Goal: Task Accomplishment & Management: Use online tool/utility

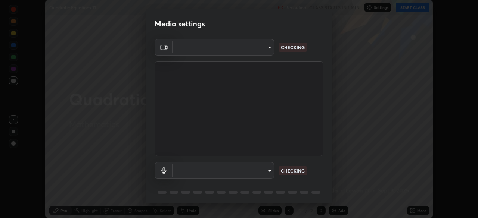
scroll to position [218, 478]
type input "91e77ac2d5f895b7de034188ea114b57184921d1251f25b945ead3daf74f7606"
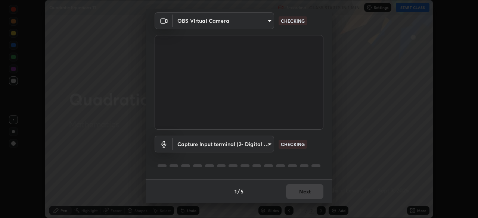
click at [268, 145] on body "Erase all Quadratic Equations 11 Recording CLASS STARTS IN 1 MIN Settings START…" at bounding box center [239, 109] width 478 height 218
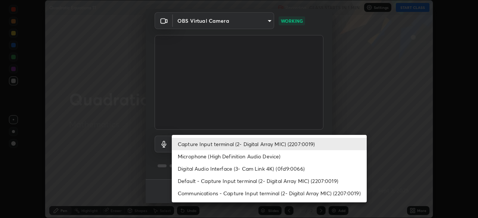
click at [263, 157] on li "Microphone (High Definition Audio Device)" at bounding box center [269, 156] width 195 height 12
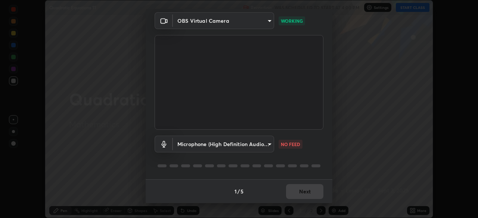
click at [267, 144] on body "Erase all Quadratic Equations 11 Recording WAS SCHEDULED TO START AT 4:00 PM Se…" at bounding box center [239, 109] width 478 height 218
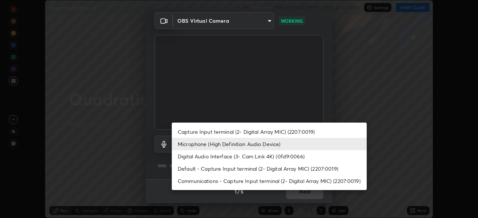
click at [228, 158] on li "Digital Audio Interface (3- Cam Link 4K) (0fd9:0066)" at bounding box center [269, 156] width 195 height 12
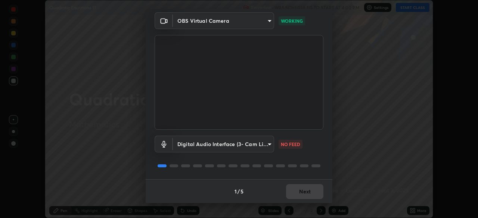
click at [268, 144] on body "Erase all Quadratic Equations 11 Recording WAS SCHEDULED TO START AT 4:00 PM Se…" at bounding box center [239, 109] width 478 height 218
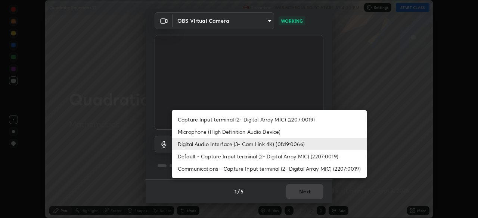
click at [227, 131] on li "Microphone (High Definition Audio Device)" at bounding box center [269, 132] width 195 height 12
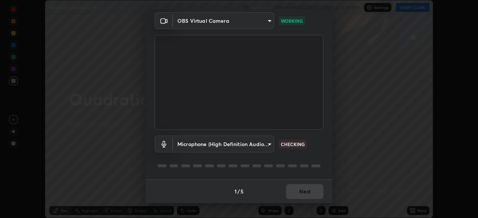
click at [325, 169] on div "OBS Virtual Camera 91e77ac2d5f895b7de034188ea114b57184921d1251f25b945ead3daf74f…" at bounding box center [239, 95] width 187 height 167
click at [269, 146] on body "Erase all Quadratic Equations 11 Recording WAS SCHEDULED TO START AT 4:00 PM Se…" at bounding box center [239, 109] width 478 height 218
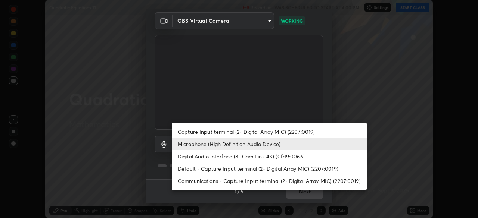
click at [231, 157] on li "Digital Audio Interface (3- Cam Link 4K) (0fd9:0066)" at bounding box center [269, 156] width 195 height 12
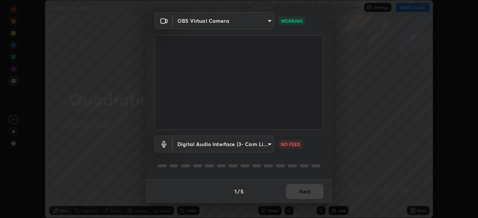
type input "401515b8dccf8d6bff1ab35579c9b6e5f6ef38b5619a4e6e398ecc8543a85d38"
click at [307, 193] on button "Next" at bounding box center [304, 191] width 37 height 15
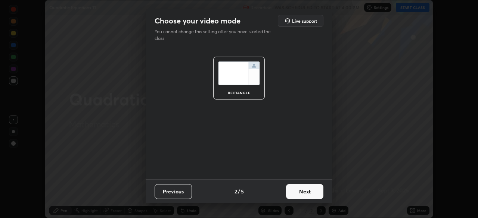
click at [309, 193] on button "Next" at bounding box center [304, 191] width 37 height 15
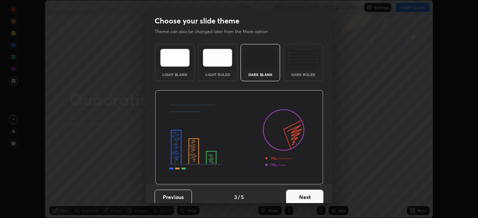
click at [307, 196] on button "Next" at bounding box center [304, 197] width 37 height 15
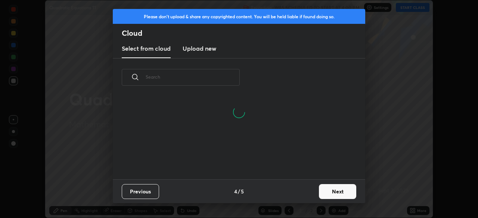
click at [329, 191] on button "Next" at bounding box center [337, 191] width 37 height 15
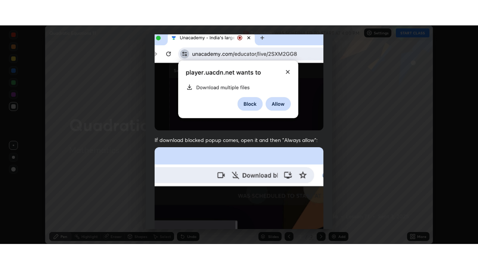
scroll to position [179, 0]
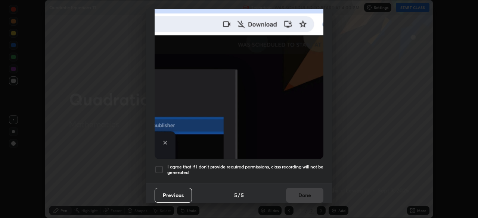
click at [158, 166] on div at bounding box center [158, 169] width 9 height 9
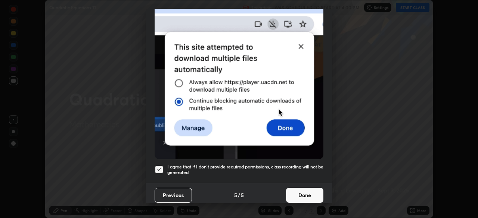
click at [304, 194] on button "Done" at bounding box center [304, 195] width 37 height 15
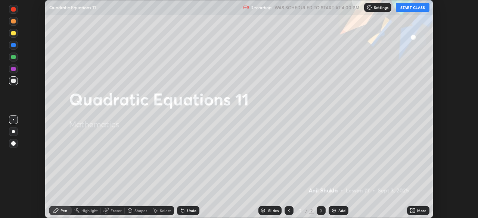
click at [411, 10] on button "START CLASS" at bounding box center [413, 7] width 34 height 9
click at [412, 210] on icon at bounding box center [412, 211] width 6 height 6
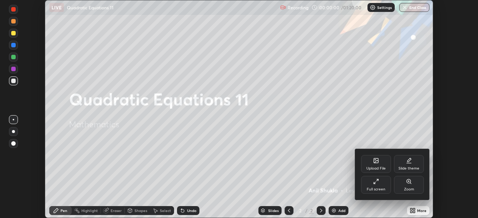
click at [378, 188] on div "Full screen" at bounding box center [375, 190] width 19 height 4
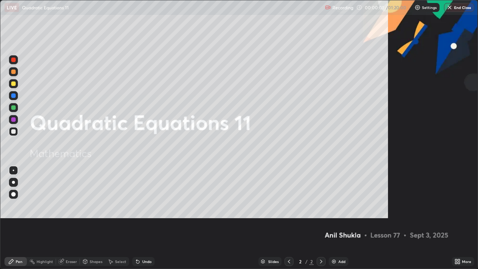
scroll to position [269, 478]
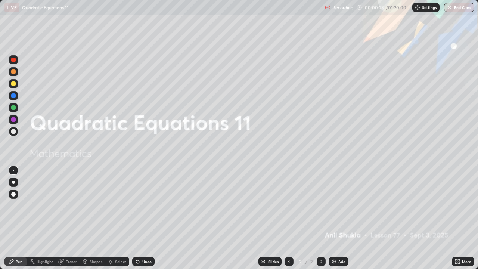
click at [12, 85] on div at bounding box center [13, 83] width 4 height 4
click at [417, 9] on img at bounding box center [417, 7] width 6 height 6
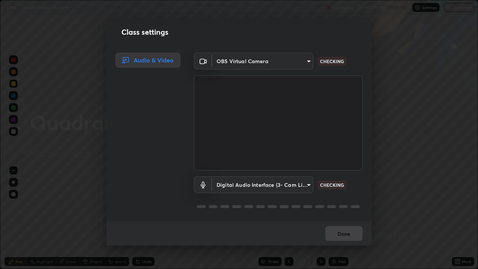
click at [303, 183] on body "Erase all LIVE Quadratic Equations 11 Recording 00:01:29 / 01:20:00 Settings En…" at bounding box center [239, 134] width 478 height 269
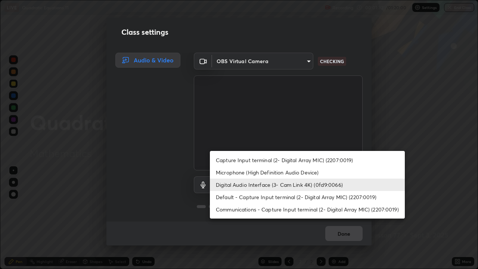
click at [266, 174] on li "Microphone (High Definition Audio Device)" at bounding box center [307, 172] width 195 height 12
type input "3dc2b739b9a9872d95faf776d80a23cbecc9636a74f078af5d0065b4f7b8c1a5"
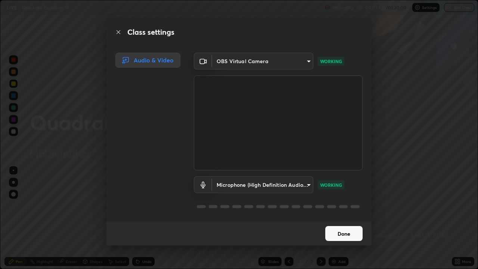
click at [345, 218] on button "Done" at bounding box center [343, 233] width 37 height 15
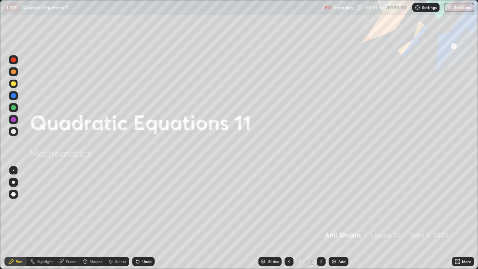
click at [14, 84] on div at bounding box center [13, 83] width 4 height 4
click at [13, 182] on div at bounding box center [13, 182] width 3 height 3
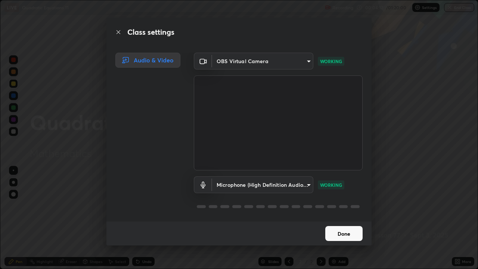
click at [306, 186] on body "Erase all LIVE Quadratic Equations 11 Recording 00:04:17 / 01:20:00 Settings En…" at bounding box center [239, 134] width 478 height 269
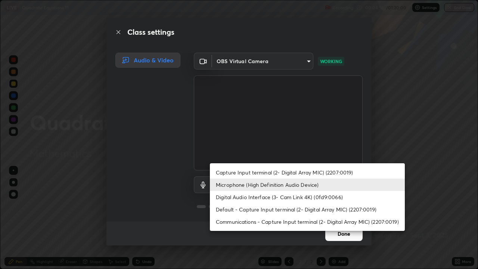
click at [372, 218] on div at bounding box center [239, 134] width 478 height 269
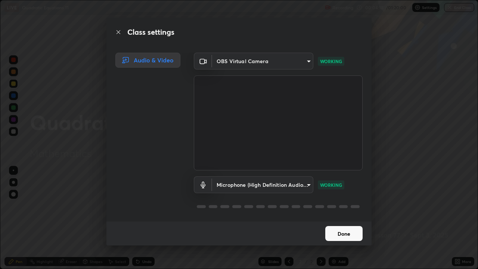
click at [347, 218] on button "Done" at bounding box center [343, 233] width 37 height 15
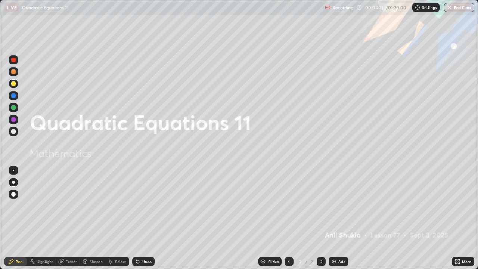
click at [14, 85] on div at bounding box center [13, 83] width 4 height 4
click at [15, 181] on div at bounding box center [13, 182] width 3 height 3
click at [320, 218] on icon at bounding box center [321, 261] width 6 height 6
click at [335, 218] on img at bounding box center [334, 261] width 6 height 6
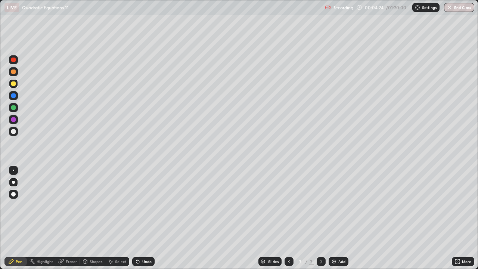
click at [15, 193] on div at bounding box center [13, 194] width 4 height 4
click at [146, 218] on div "Undo" at bounding box center [146, 261] width 9 height 4
click at [149, 218] on div "Undo" at bounding box center [146, 261] width 9 height 4
click at [143, 218] on div "Undo" at bounding box center [146, 261] width 9 height 4
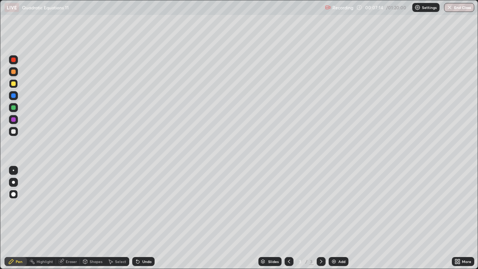
click at [142, 218] on div "Undo" at bounding box center [143, 261] width 22 height 9
click at [141, 218] on div "Undo" at bounding box center [143, 261] width 22 height 9
click at [115, 218] on div "Select" at bounding box center [120, 261] width 11 height 4
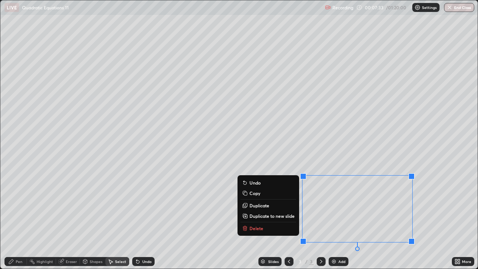
click at [255, 218] on p "Delete" at bounding box center [256, 228] width 14 height 6
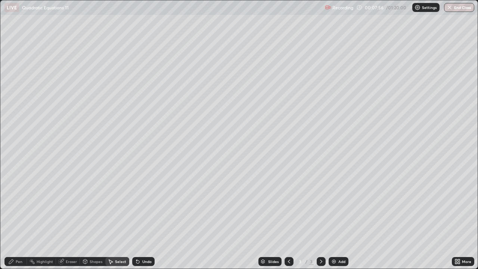
click at [19, 218] on div "Pen" at bounding box center [19, 261] width 7 height 4
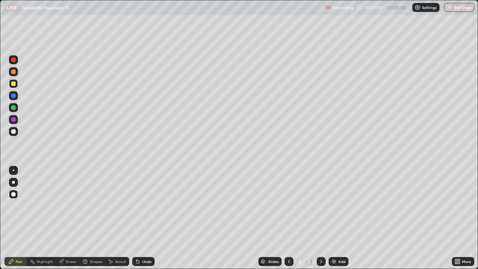
click at [14, 132] on div at bounding box center [13, 131] width 4 height 4
click at [146, 218] on div "Undo" at bounding box center [146, 261] width 9 height 4
click at [144, 218] on div "Undo" at bounding box center [146, 261] width 9 height 4
click at [14, 121] on div at bounding box center [13, 119] width 4 height 4
click at [71, 218] on div "Eraser" at bounding box center [71, 261] width 11 height 4
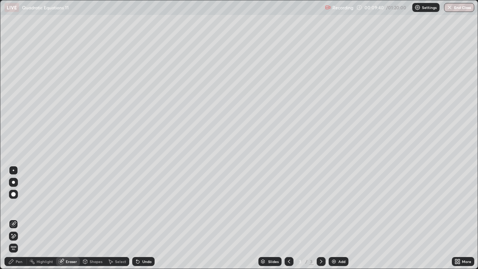
click at [19, 218] on div "Pen" at bounding box center [19, 261] width 7 height 4
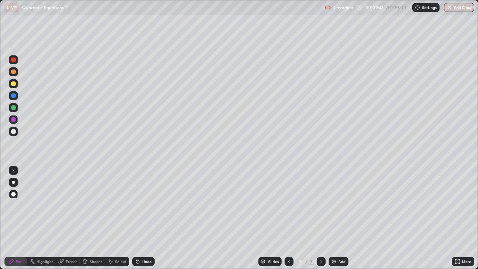
click at [13, 132] on div at bounding box center [13, 131] width 4 height 4
click at [69, 218] on div "Eraser" at bounding box center [71, 261] width 11 height 4
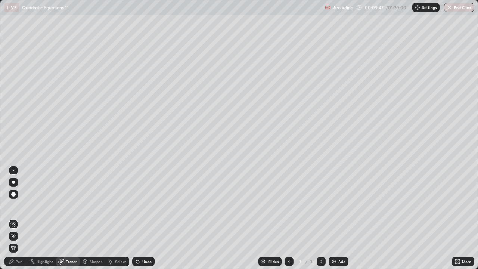
click at [17, 218] on div "Pen" at bounding box center [15, 261] width 22 height 9
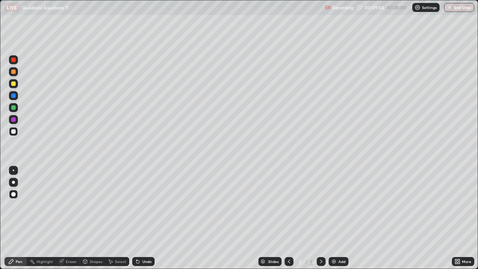
click at [15, 63] on div at bounding box center [13, 59] width 9 height 9
click at [15, 119] on div at bounding box center [13, 119] width 4 height 4
click at [147, 218] on div "Undo" at bounding box center [141, 261] width 25 height 15
click at [14, 59] on div at bounding box center [13, 59] width 4 height 4
click at [144, 218] on div "Undo" at bounding box center [146, 261] width 9 height 4
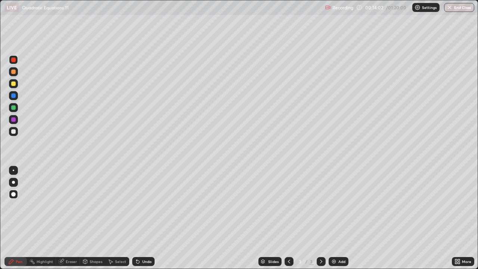
click at [71, 218] on div "Eraser" at bounding box center [71, 261] width 11 height 4
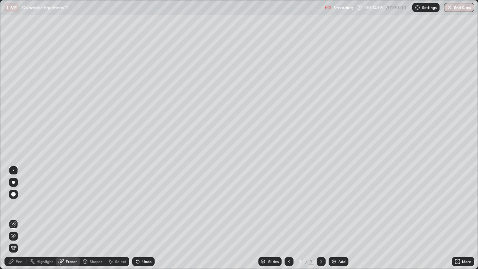
click at [24, 218] on div "Pen" at bounding box center [15, 261] width 22 height 9
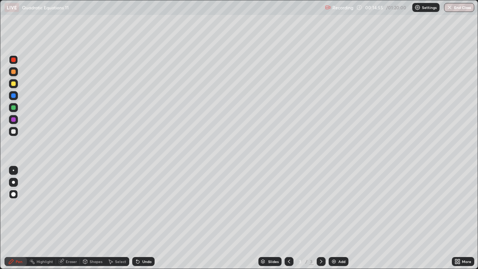
click at [320, 218] on icon at bounding box center [321, 261] width 2 height 4
click at [334, 218] on img at bounding box center [334, 261] width 6 height 6
click at [287, 218] on icon at bounding box center [289, 261] width 6 height 6
click at [14, 84] on div at bounding box center [13, 83] width 4 height 4
click at [15, 182] on div at bounding box center [13, 182] width 3 height 3
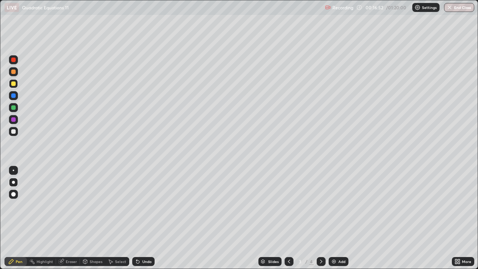
click at [320, 218] on icon at bounding box center [321, 261] width 6 height 6
click at [145, 218] on div "Undo" at bounding box center [146, 261] width 9 height 4
click at [144, 218] on div "Undo" at bounding box center [146, 261] width 9 height 4
click at [143, 218] on div "Undo" at bounding box center [146, 261] width 9 height 4
click at [69, 218] on div "Eraser" at bounding box center [71, 261] width 11 height 4
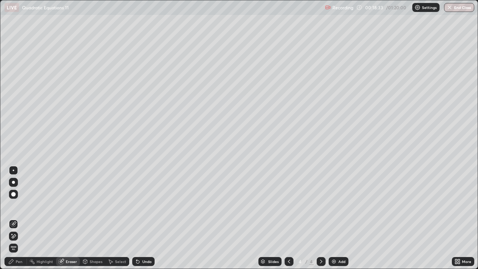
click at [17, 218] on div "Pen" at bounding box center [19, 261] width 7 height 4
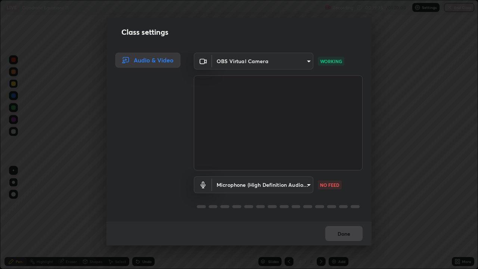
click at [307, 186] on body "Erase all LIVE Quadratic Equations 11 Recording 00:19:35 / 01:20:00 Settings En…" at bounding box center [239, 134] width 478 height 269
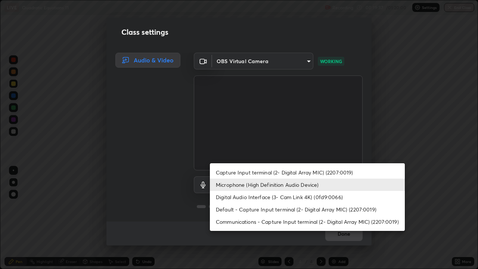
click at [256, 210] on li "Default - Capture Input terminal (2- Digital Array MIC) (2207:0019)" at bounding box center [307, 209] width 195 height 12
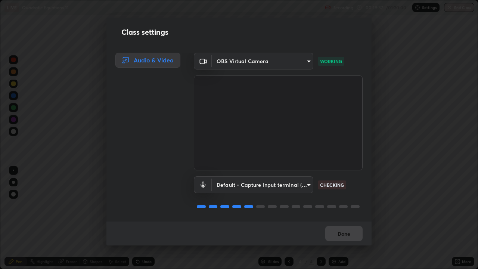
click at [305, 186] on body "Erase all LIVE Quadratic Equations 11 Recording 00:19:37 / 01:20:00 Settings En…" at bounding box center [239, 134] width 478 height 269
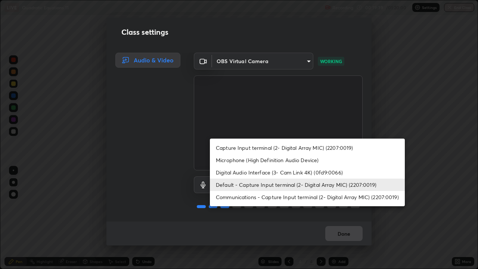
click at [268, 160] on li "Microphone (High Definition Audio Device)" at bounding box center [307, 160] width 195 height 12
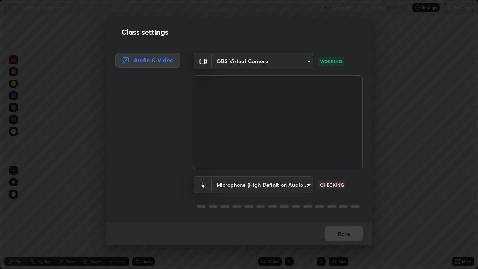
scroll to position [1, 0]
click at [307, 185] on body "Erase all LIVE Quadratic Equations 11 Recording 00:19:47 / 01:20:00 Settings En…" at bounding box center [239, 134] width 478 height 269
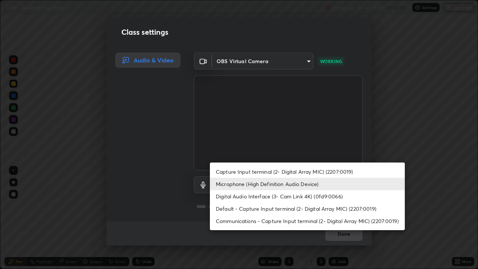
click at [259, 209] on li "Default - Capture Input terminal (2- Digital Array MIC) (2207:0019)" at bounding box center [307, 208] width 195 height 12
type input "default"
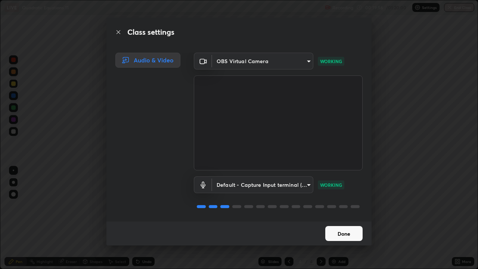
click at [346, 218] on button "Done" at bounding box center [343, 233] width 37 height 15
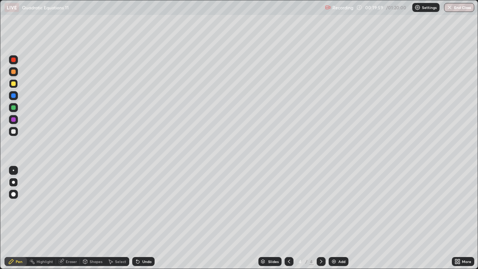
click at [116, 218] on div "Select" at bounding box center [120, 261] width 11 height 4
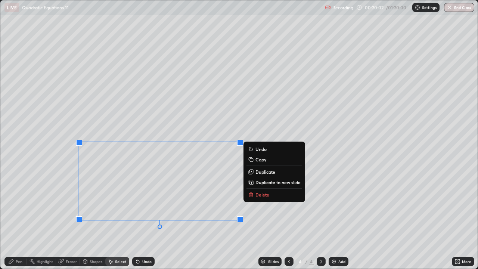
click at [259, 196] on p "Delete" at bounding box center [262, 194] width 14 height 6
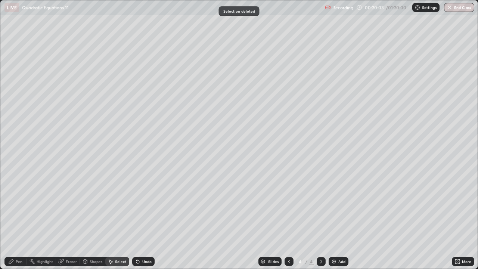
click at [16, 218] on div "Pen" at bounding box center [19, 261] width 7 height 4
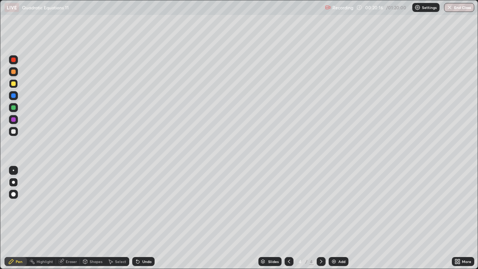
click at [13, 133] on div at bounding box center [13, 131] width 4 height 4
click at [143, 218] on div "Undo" at bounding box center [146, 261] width 9 height 4
click at [144, 218] on div "Undo" at bounding box center [146, 261] width 9 height 4
click at [145, 218] on div "Undo" at bounding box center [146, 261] width 9 height 4
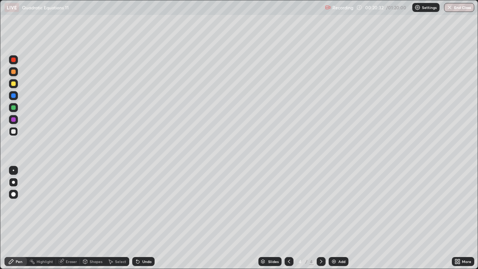
click at [146, 218] on div "Undo" at bounding box center [146, 261] width 9 height 4
click at [15, 120] on div at bounding box center [13, 119] width 4 height 4
click at [116, 218] on div "Select" at bounding box center [120, 261] width 11 height 4
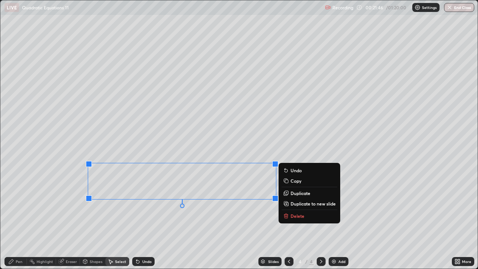
click at [301, 218] on p "Delete" at bounding box center [297, 216] width 14 height 6
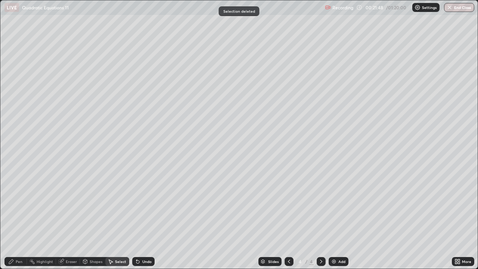
click at [68, 218] on div "Eraser" at bounding box center [71, 261] width 11 height 4
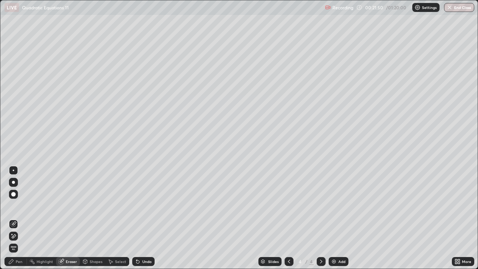
click at [19, 218] on div "Pen" at bounding box center [19, 261] width 7 height 4
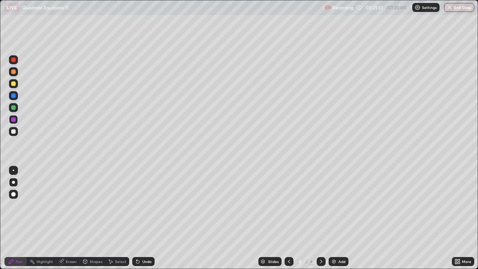
click at [14, 133] on div at bounding box center [13, 131] width 4 height 4
click at [14, 60] on div at bounding box center [13, 59] width 4 height 4
click at [13, 132] on div at bounding box center [13, 131] width 4 height 4
click at [13, 61] on div at bounding box center [13, 59] width 4 height 4
click at [12, 131] on div at bounding box center [13, 131] width 4 height 4
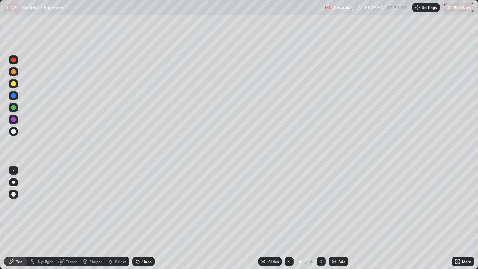
click at [14, 107] on div at bounding box center [13, 107] width 4 height 4
click at [320, 218] on icon at bounding box center [321, 261] width 6 height 6
click at [335, 218] on img at bounding box center [334, 261] width 6 height 6
click at [15, 85] on div at bounding box center [13, 83] width 4 height 4
click at [146, 218] on div "Undo" at bounding box center [146, 261] width 9 height 4
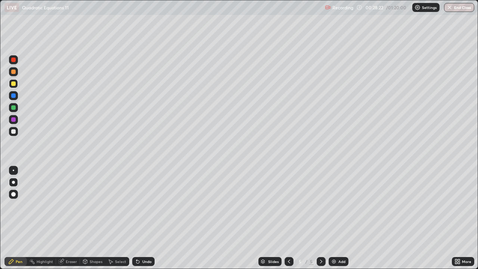
click at [15, 132] on div at bounding box center [13, 131] width 4 height 4
click at [14, 60] on div at bounding box center [13, 59] width 4 height 4
click at [14, 132] on div at bounding box center [13, 131] width 4 height 4
click at [13, 121] on div at bounding box center [13, 119] width 4 height 4
click at [19, 218] on div "Pen" at bounding box center [19, 261] width 7 height 4
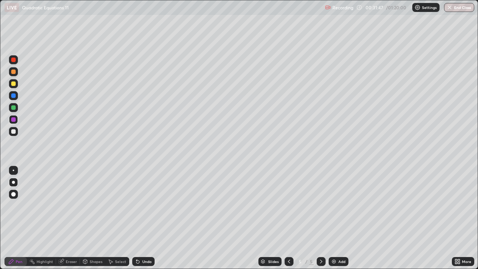
click at [12, 133] on div at bounding box center [13, 131] width 9 height 9
click at [12, 107] on div at bounding box center [13, 107] width 4 height 4
click at [15, 84] on div at bounding box center [13, 83] width 4 height 4
click at [13, 85] on div at bounding box center [13, 83] width 4 height 4
click at [13, 182] on div at bounding box center [13, 182] width 3 height 3
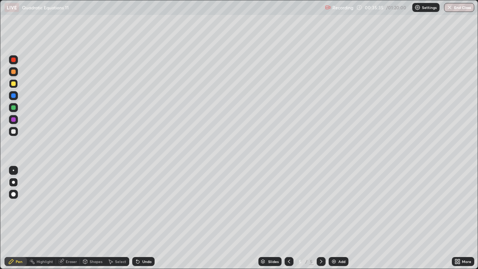
click at [319, 218] on icon at bounding box center [321, 261] width 6 height 6
click at [320, 218] on icon at bounding box center [321, 261] width 6 height 6
click at [337, 218] on div "Add" at bounding box center [338, 261] width 20 height 9
click at [13, 85] on div at bounding box center [13, 83] width 4 height 4
click at [116, 218] on div "Select" at bounding box center [120, 261] width 11 height 4
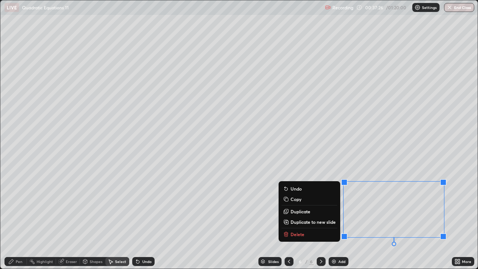
click at [302, 218] on p "Delete" at bounding box center [297, 234] width 14 height 6
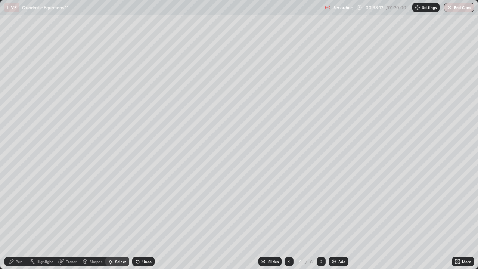
click at [15, 218] on div "Pen" at bounding box center [15, 261] width 22 height 9
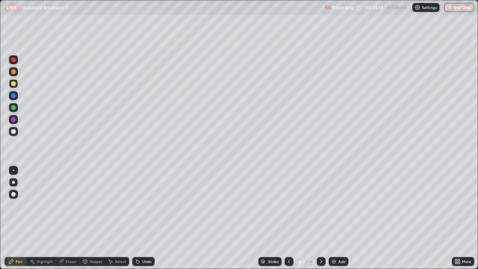
click at [13, 84] on div at bounding box center [13, 83] width 4 height 4
click at [13, 182] on div at bounding box center [13, 182] width 3 height 3
click at [117, 218] on div "Select" at bounding box center [120, 261] width 11 height 4
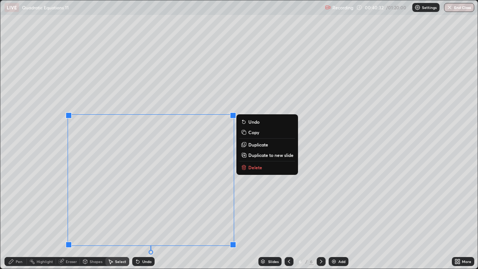
click at [248, 169] on button "Delete" at bounding box center [267, 167] width 56 height 9
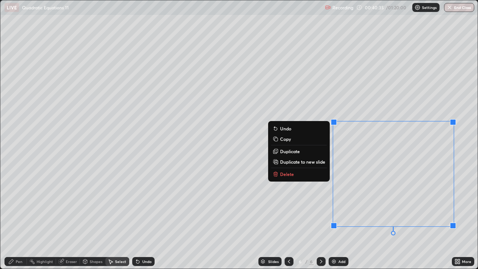
click at [293, 178] on button "Delete" at bounding box center [299, 173] width 56 height 9
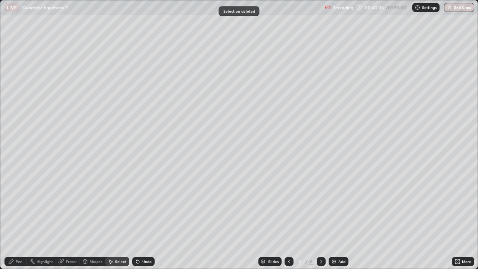
click at [18, 218] on div "Pen" at bounding box center [19, 261] width 7 height 4
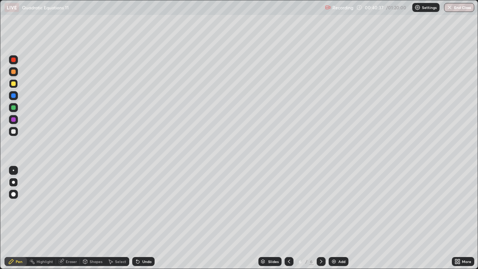
click at [14, 131] on div at bounding box center [13, 131] width 4 height 4
click at [144, 218] on div "Undo" at bounding box center [146, 261] width 9 height 4
click at [72, 218] on div "Eraser" at bounding box center [71, 261] width 11 height 4
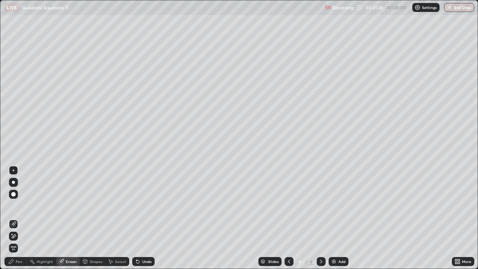
click at [19, 218] on div "Pen" at bounding box center [19, 261] width 7 height 4
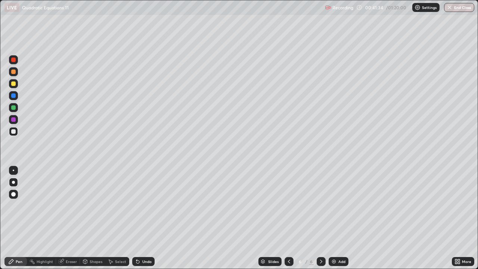
click at [144, 218] on div "Undo" at bounding box center [146, 261] width 9 height 4
click at [146, 218] on div "Undo" at bounding box center [146, 261] width 9 height 4
click at [68, 218] on div "Eraser" at bounding box center [71, 261] width 11 height 4
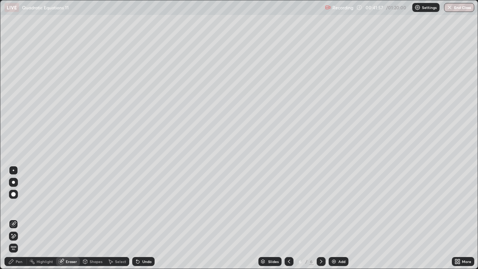
click at [18, 218] on div "Pen" at bounding box center [19, 261] width 7 height 4
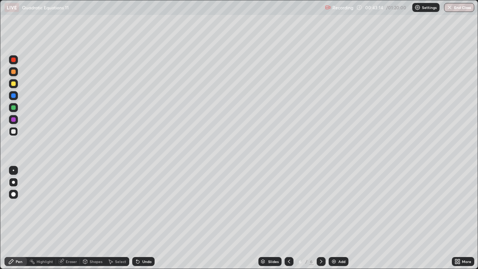
click at [14, 108] on div at bounding box center [13, 107] width 4 height 4
click at [75, 218] on div "Eraser" at bounding box center [71, 261] width 11 height 4
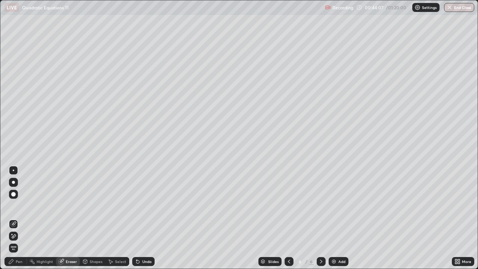
click at [18, 218] on div "Pen" at bounding box center [19, 261] width 7 height 4
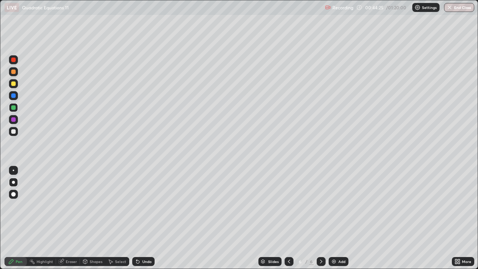
click at [15, 132] on div at bounding box center [13, 131] width 4 height 4
click at [13, 121] on div at bounding box center [13, 119] width 4 height 4
click at [73, 218] on div "Eraser" at bounding box center [71, 261] width 11 height 4
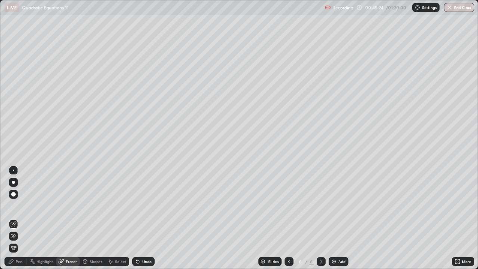
click at [20, 218] on div "Pen" at bounding box center [19, 261] width 7 height 4
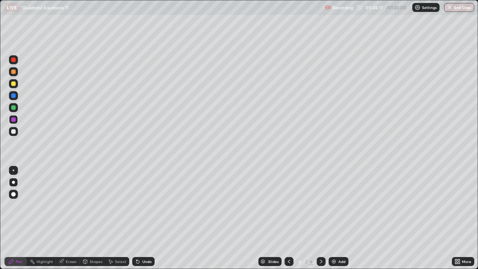
click at [15, 61] on div at bounding box center [13, 59] width 4 height 4
click at [14, 84] on div at bounding box center [13, 83] width 4 height 4
click at [15, 99] on div at bounding box center [13, 95] width 9 height 9
click at [13, 84] on div at bounding box center [13, 83] width 4 height 4
click at [13, 170] on div at bounding box center [13, 169] width 1 height 1
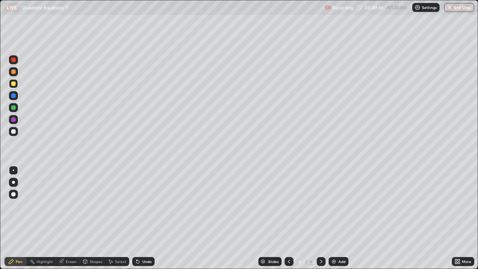
click at [13, 182] on div at bounding box center [13, 182] width 3 height 3
click at [14, 60] on div at bounding box center [13, 59] width 4 height 4
click at [320, 218] on icon at bounding box center [321, 261] width 6 height 6
click at [336, 218] on div "Add" at bounding box center [338, 261] width 20 height 9
click at [289, 218] on icon at bounding box center [289, 261] width 6 height 6
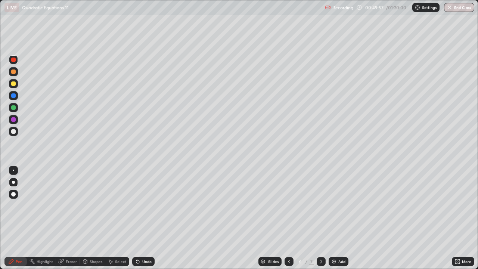
click at [116, 218] on div "Select" at bounding box center [120, 261] width 11 height 4
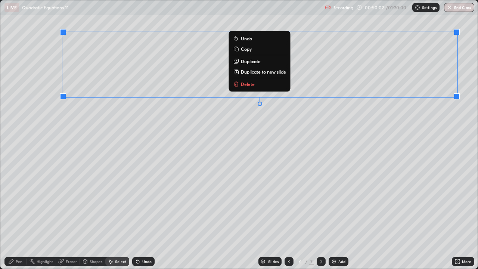
click at [271, 73] on p "Duplicate to new slide" at bounding box center [263, 72] width 45 height 6
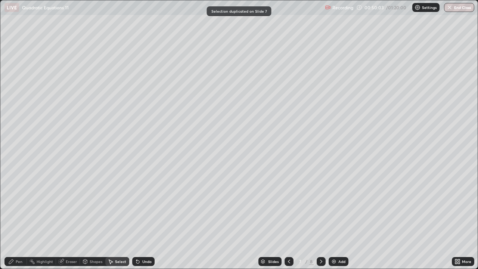
click at [73, 218] on div "Eraser" at bounding box center [71, 261] width 11 height 4
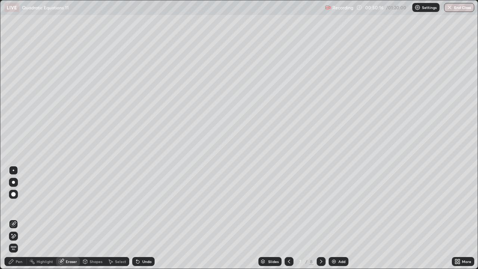
click at [20, 218] on div "Pen" at bounding box center [19, 261] width 7 height 4
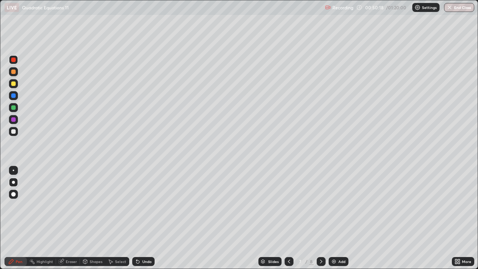
click at [71, 218] on div "Eraser" at bounding box center [71, 261] width 11 height 4
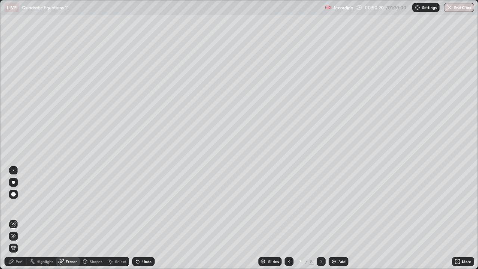
click at [13, 218] on icon at bounding box center [11, 261] width 6 height 6
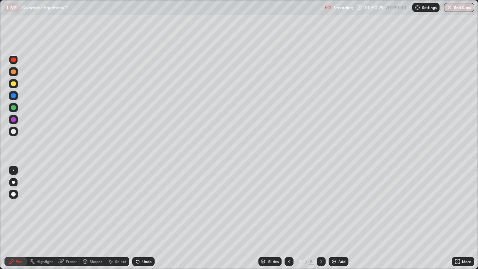
click at [13, 132] on div at bounding box center [13, 131] width 4 height 4
click at [147, 218] on div "Undo" at bounding box center [146, 261] width 9 height 4
click at [146, 218] on div "Undo" at bounding box center [146, 261] width 9 height 4
click at [145, 218] on div "Undo" at bounding box center [146, 261] width 9 height 4
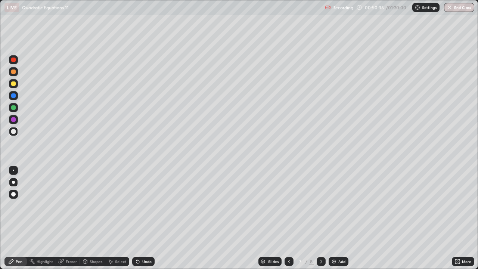
click at [147, 218] on div "Undo" at bounding box center [146, 261] width 9 height 4
click at [13, 108] on div at bounding box center [13, 107] width 4 height 4
click at [14, 131] on div at bounding box center [13, 131] width 4 height 4
click at [13, 121] on div at bounding box center [13, 119] width 4 height 4
click at [13, 133] on div at bounding box center [13, 131] width 4 height 4
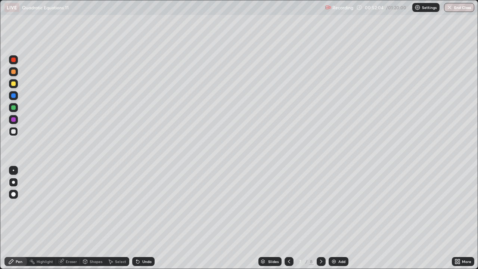
click at [13, 108] on div at bounding box center [13, 107] width 4 height 4
click at [13, 132] on div at bounding box center [13, 131] width 4 height 4
click at [13, 96] on div at bounding box center [13, 95] width 4 height 4
click at [288, 218] on icon at bounding box center [289, 261] width 6 height 6
click at [320, 218] on icon at bounding box center [321, 261] width 6 height 6
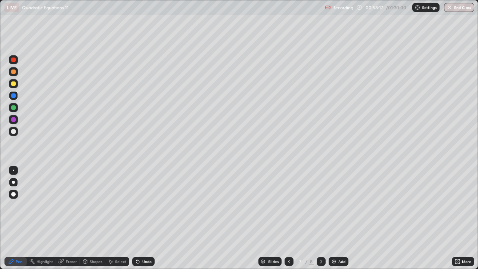
click at [15, 83] on div at bounding box center [13, 83] width 4 height 4
click at [13, 182] on div at bounding box center [13, 182] width 3 height 3
click at [320, 218] on icon at bounding box center [321, 261] width 6 height 6
click at [69, 218] on div "Eraser" at bounding box center [71, 261] width 11 height 4
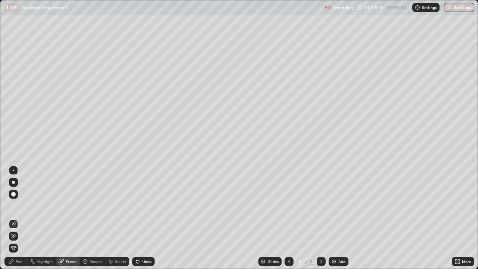
click at [289, 218] on icon at bounding box center [289, 261] width 6 height 6
click at [323, 218] on icon at bounding box center [321, 261] width 6 height 6
click at [16, 218] on div "Pen" at bounding box center [19, 261] width 7 height 4
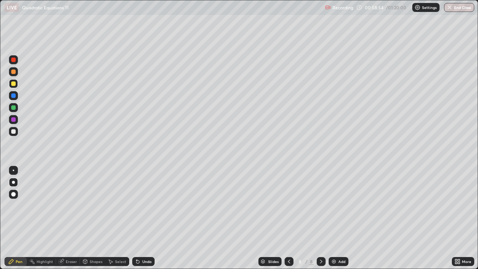
click at [13, 84] on div at bounding box center [13, 83] width 4 height 4
click at [68, 218] on div "Eraser" at bounding box center [71, 261] width 11 height 4
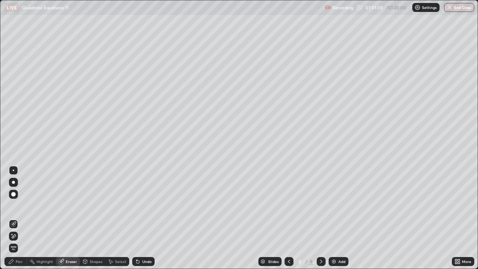
click at [16, 218] on div "Pen" at bounding box center [19, 261] width 7 height 4
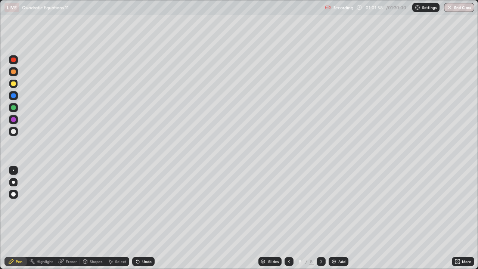
click at [14, 132] on div at bounding box center [13, 131] width 4 height 4
click at [14, 194] on div at bounding box center [13, 194] width 4 height 4
click at [15, 183] on div at bounding box center [13, 182] width 9 height 9
click at [70, 218] on div "Eraser" at bounding box center [71, 261] width 11 height 4
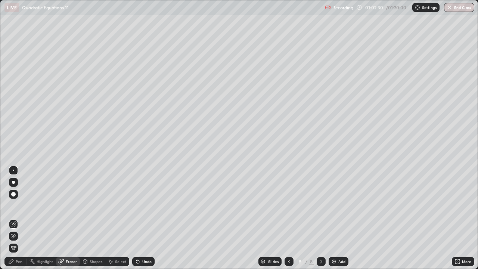
click at [21, 218] on div "Pen" at bounding box center [19, 261] width 7 height 4
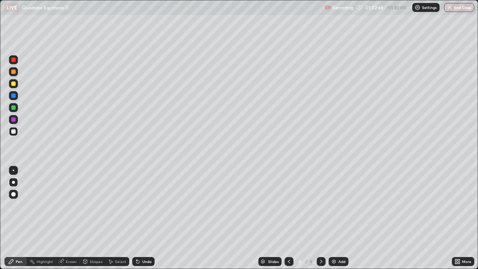
click at [11, 130] on div at bounding box center [13, 131] width 4 height 4
click at [13, 119] on div at bounding box center [13, 119] width 4 height 4
click at [68, 218] on div "Eraser" at bounding box center [71, 261] width 11 height 4
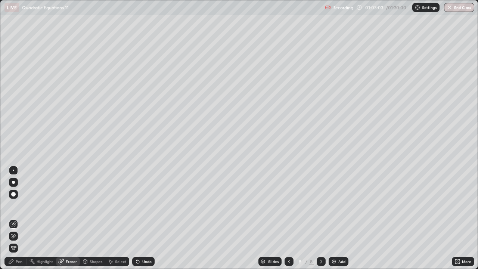
click at [69, 218] on div "Eraser" at bounding box center [71, 261] width 11 height 4
click at [16, 218] on div "Pen" at bounding box center [19, 261] width 7 height 4
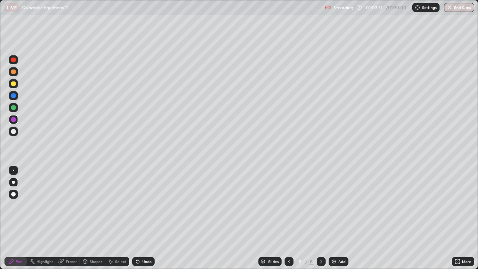
click at [14, 132] on div at bounding box center [13, 131] width 4 height 4
click at [14, 120] on div at bounding box center [13, 119] width 4 height 4
click at [14, 109] on div at bounding box center [13, 107] width 4 height 4
click at [144, 218] on div "Undo" at bounding box center [146, 261] width 9 height 4
click at [16, 122] on div at bounding box center [13, 119] width 9 height 9
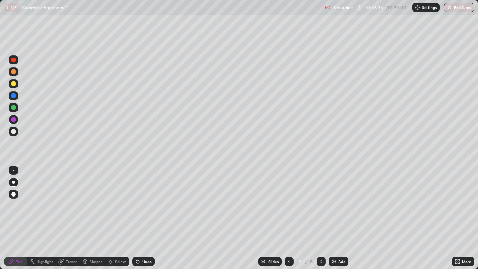
click at [14, 95] on div at bounding box center [13, 95] width 4 height 4
click at [119, 218] on div "Select" at bounding box center [120, 261] width 11 height 4
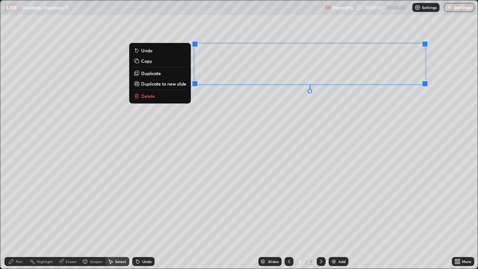
click at [179, 85] on p "Duplicate to new slide" at bounding box center [163, 84] width 45 height 6
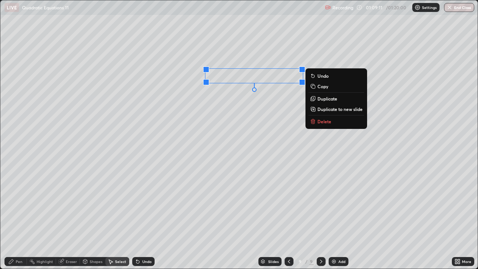
click at [196, 182] on div "0 ° Undo Copy Duplicate Duplicate to new slide Delete" at bounding box center [238, 134] width 477 height 268
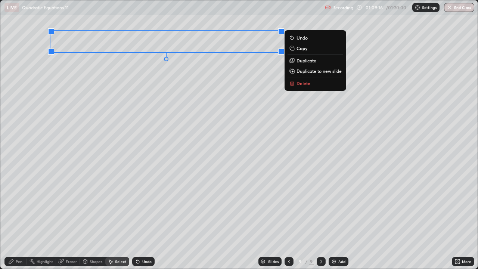
click at [143, 125] on div "0 ° Undo Copy Duplicate Duplicate to new slide Delete" at bounding box center [238, 134] width 477 height 268
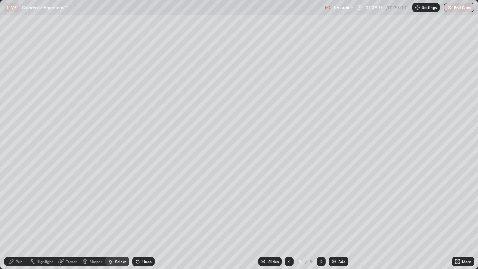
click at [72, 218] on div "Eraser" at bounding box center [71, 261] width 11 height 4
click at [20, 218] on div "Pen" at bounding box center [19, 261] width 7 height 4
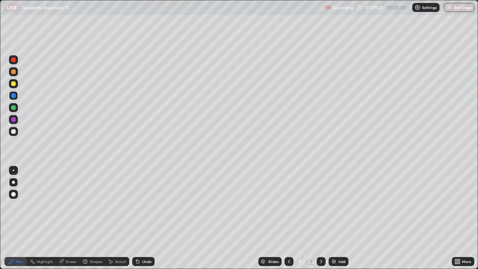
click at [13, 133] on div at bounding box center [13, 131] width 4 height 4
click at [14, 120] on div at bounding box center [13, 119] width 4 height 4
click at [15, 60] on div at bounding box center [13, 59] width 4 height 4
click at [13, 132] on div at bounding box center [13, 131] width 4 height 4
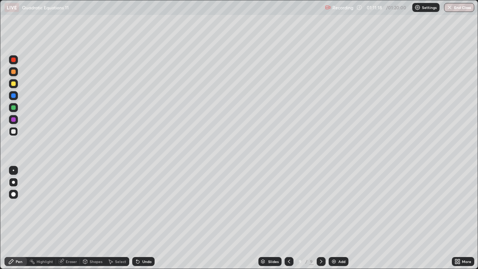
click at [123, 218] on div "Select" at bounding box center [120, 261] width 11 height 4
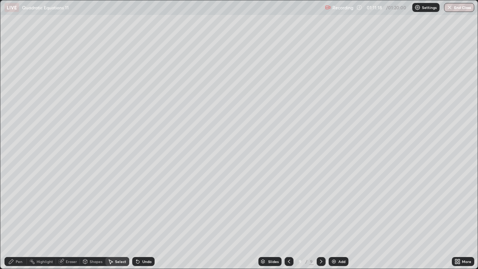
click at [141, 218] on div "Undo" at bounding box center [143, 261] width 22 height 9
click at [16, 218] on div "Pen" at bounding box center [19, 261] width 7 height 4
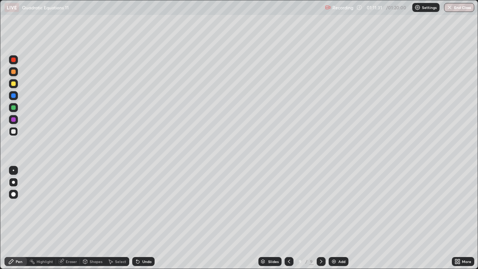
click at [13, 61] on div at bounding box center [13, 59] width 4 height 4
click at [13, 87] on div at bounding box center [13, 83] width 9 height 9
click at [13, 97] on div at bounding box center [13, 95] width 4 height 4
click at [143, 218] on div "Undo" at bounding box center [146, 261] width 9 height 4
click at [14, 132] on div at bounding box center [13, 131] width 4 height 4
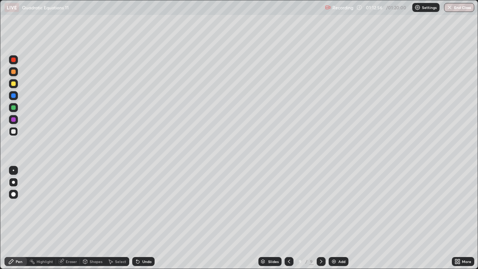
click at [143, 218] on div "Undo" at bounding box center [146, 261] width 9 height 4
click at [146, 218] on div "Undo" at bounding box center [146, 261] width 9 height 4
click at [144, 218] on div "Undo" at bounding box center [146, 261] width 9 height 4
click at [146, 218] on div "Undo" at bounding box center [146, 261] width 9 height 4
click at [145, 218] on div "Undo" at bounding box center [146, 261] width 9 height 4
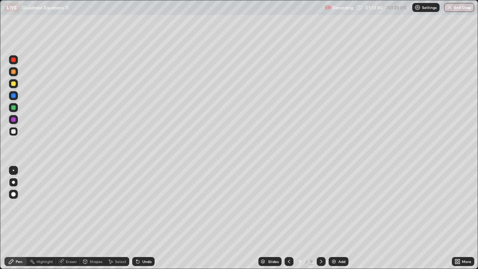
click at [145, 218] on div "Undo" at bounding box center [146, 261] width 9 height 4
click at [147, 218] on div "Undo" at bounding box center [146, 261] width 9 height 4
click at [144, 218] on div "Undo" at bounding box center [143, 261] width 22 height 9
click at [14, 122] on div at bounding box center [13, 119] width 9 height 9
click at [289, 218] on icon at bounding box center [289, 261] width 6 height 6
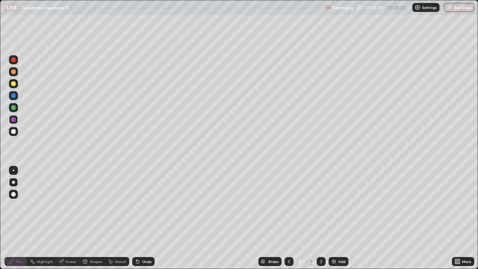
click at [320, 218] on icon at bounding box center [321, 261] width 6 height 6
click at [288, 218] on icon at bounding box center [289, 261] width 6 height 6
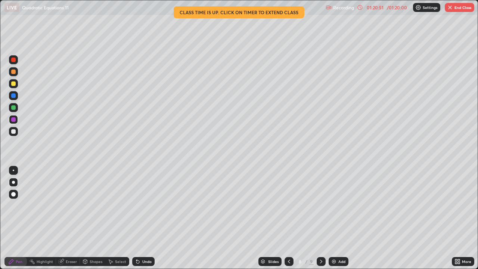
click at [285, 218] on div at bounding box center [288, 261] width 9 height 9
click at [430, 7] on p "Settings" at bounding box center [429, 8] width 15 height 4
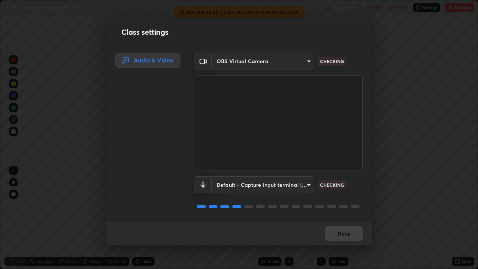
click at [395, 40] on div "Class settings Audio & Video OBS Virtual Camera 91e77ac2d5f895b7de034188ea114b5…" at bounding box center [239, 134] width 478 height 269
click at [343, 218] on button "Done" at bounding box center [343, 233] width 37 height 15
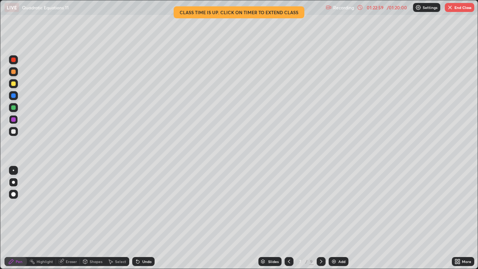
click at [289, 218] on icon at bounding box center [289, 261] width 6 height 6
click at [373, 7] on div "01:23:30" at bounding box center [374, 7] width 21 height 4
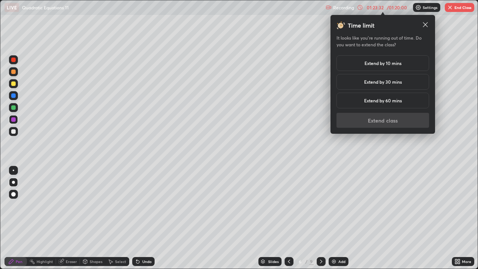
click at [398, 68] on div "Extend by 10 mins" at bounding box center [382, 63] width 93 height 16
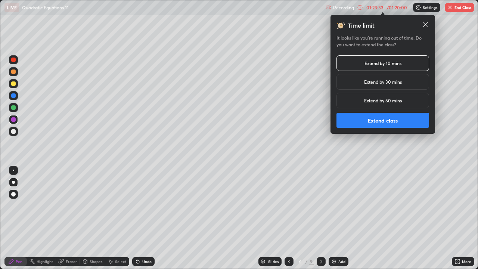
click at [384, 124] on button "Extend class" at bounding box center [382, 120] width 93 height 15
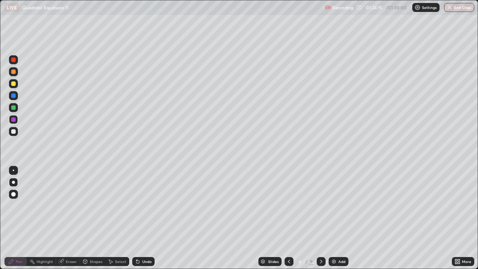
click at [319, 218] on icon at bounding box center [321, 261] width 6 height 6
click at [137, 218] on icon at bounding box center [137, 261] width 3 height 3
click at [138, 218] on icon at bounding box center [138, 261] width 6 height 6
click at [139, 218] on icon at bounding box center [138, 261] width 6 height 6
click at [320, 218] on icon at bounding box center [321, 261] width 6 height 6
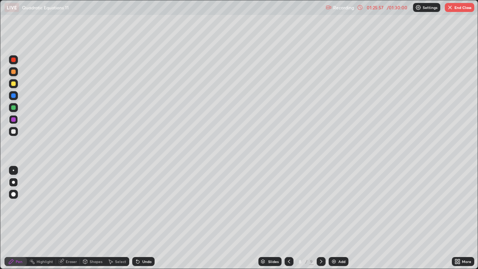
click at [288, 218] on icon at bounding box center [289, 261] width 6 height 6
click at [459, 9] on button "End Class" at bounding box center [458, 7] width 29 height 9
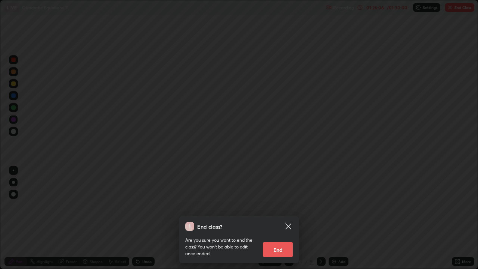
click at [421, 44] on div "End class? Are you sure you want to end the class? You won’t be able to edit on…" at bounding box center [239, 134] width 478 height 269
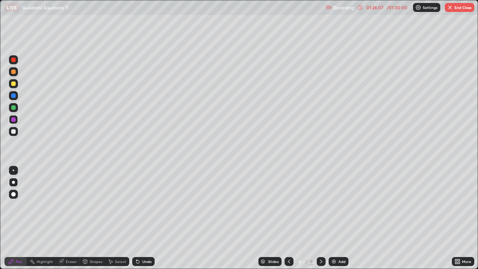
click at [456, 7] on button "End Class" at bounding box center [458, 7] width 29 height 9
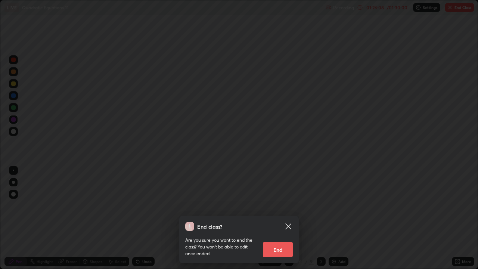
click at [275, 218] on button "End" at bounding box center [278, 249] width 30 height 15
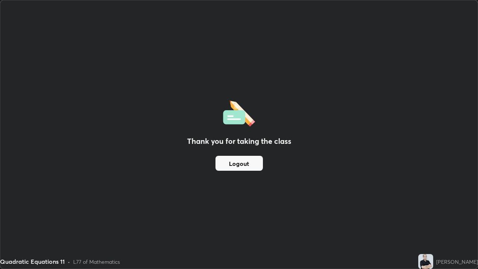
click at [247, 167] on button "Logout" at bounding box center [238, 163] width 47 height 15
